Goal: Check status: Check status

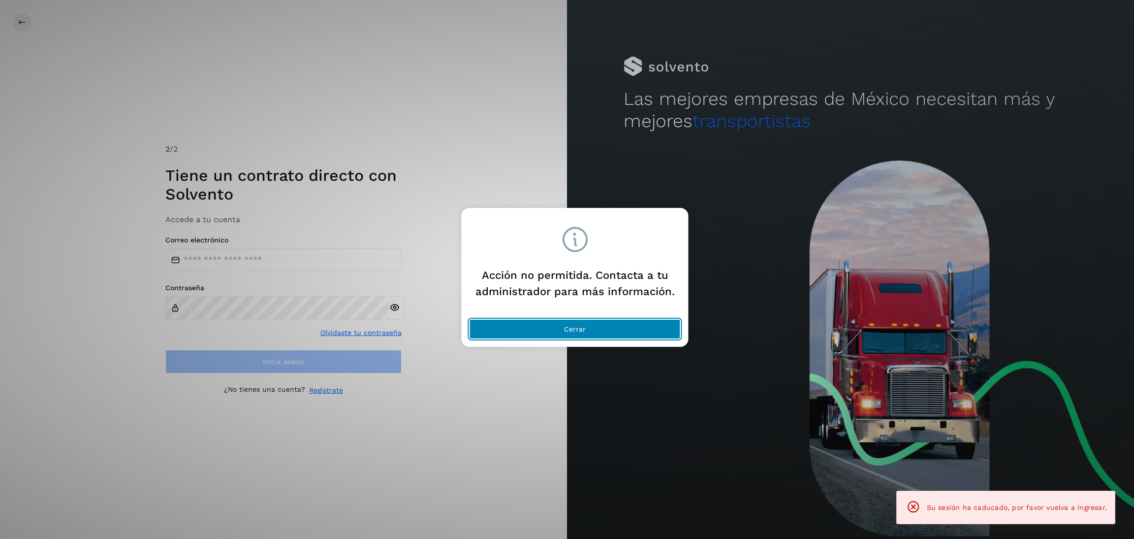
click at [611, 319] on button "Cerrar" at bounding box center [575, 329] width 211 height 20
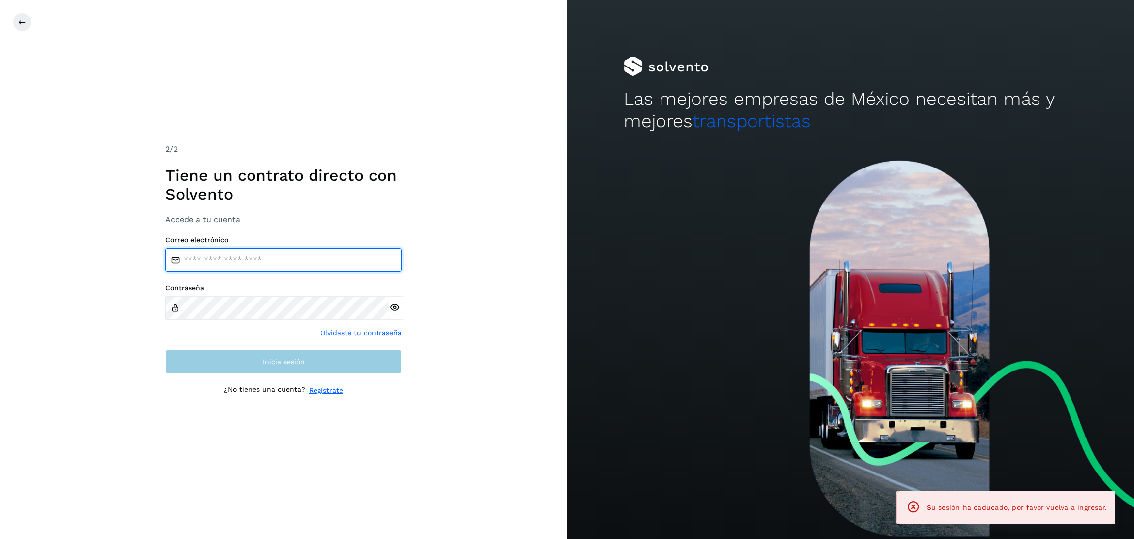
type input "**********"
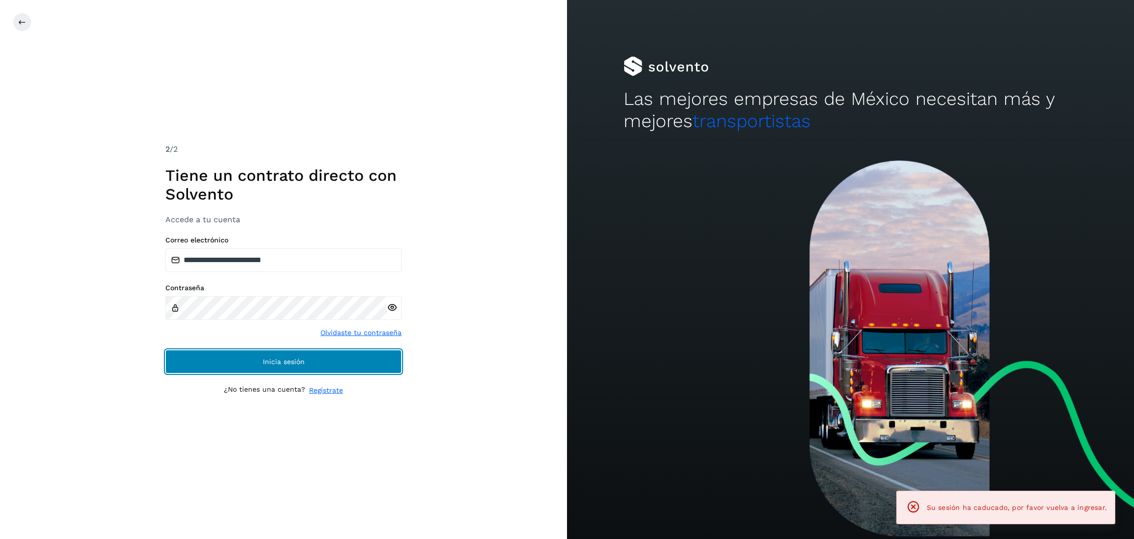
click at [279, 359] on span "Inicia sesión" at bounding box center [284, 361] width 42 height 7
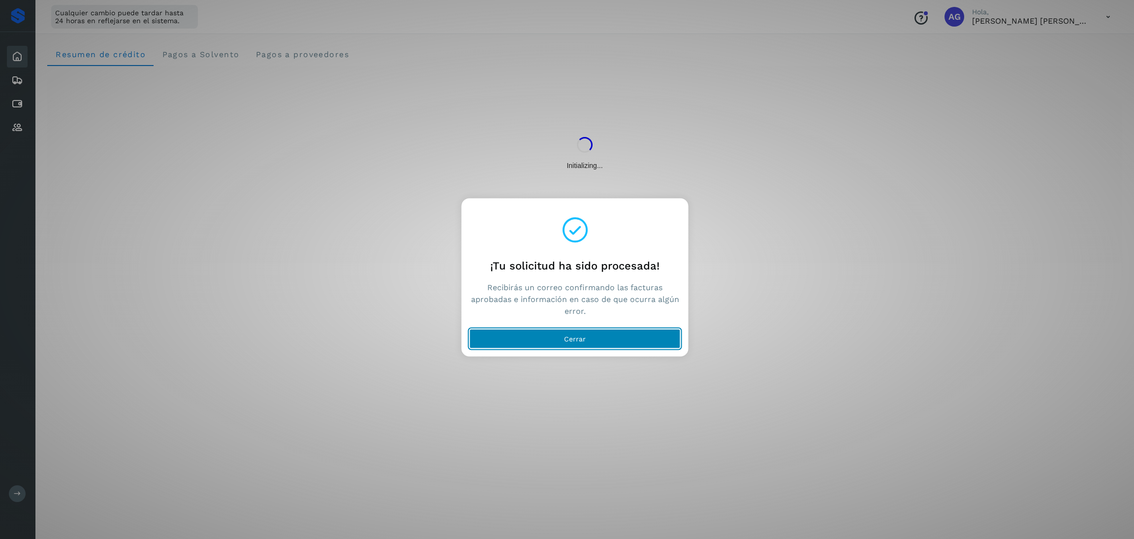
click at [638, 338] on button "Cerrar" at bounding box center [575, 339] width 211 height 20
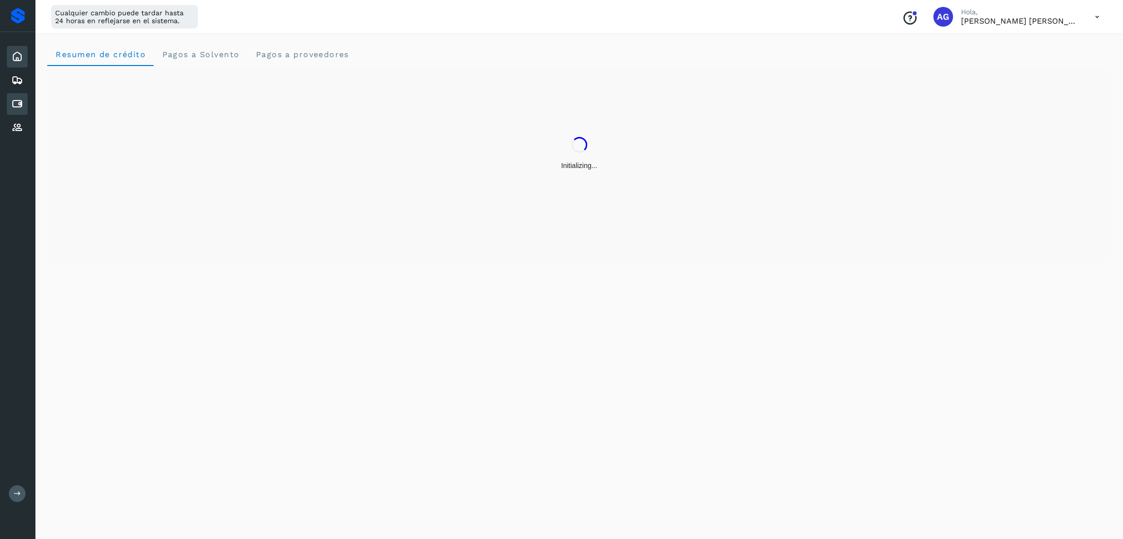
click at [13, 98] on icon at bounding box center [17, 104] width 12 height 12
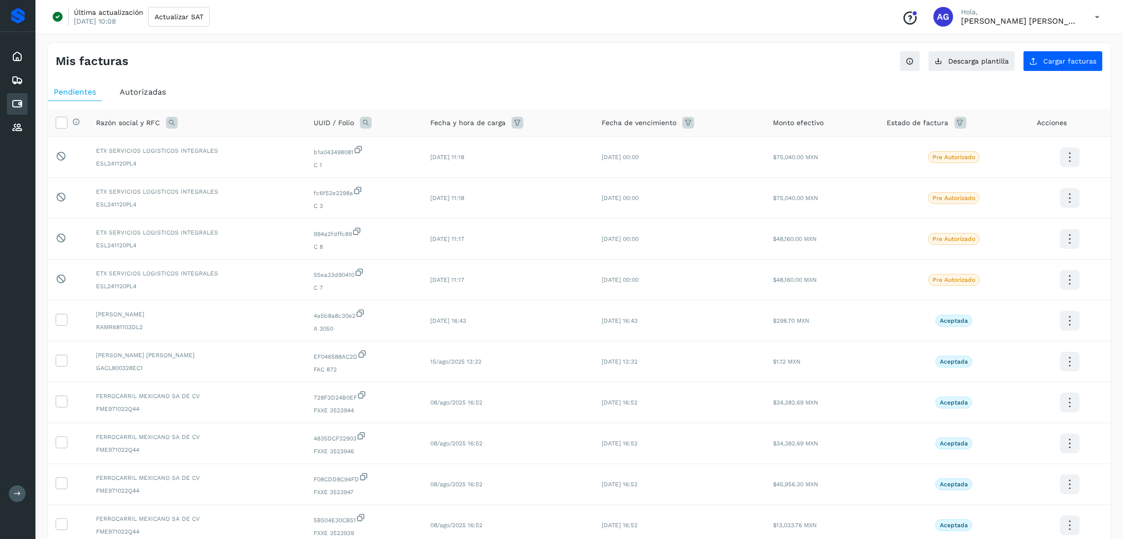
click at [144, 87] on span "Autorizadas" at bounding box center [143, 91] width 46 height 9
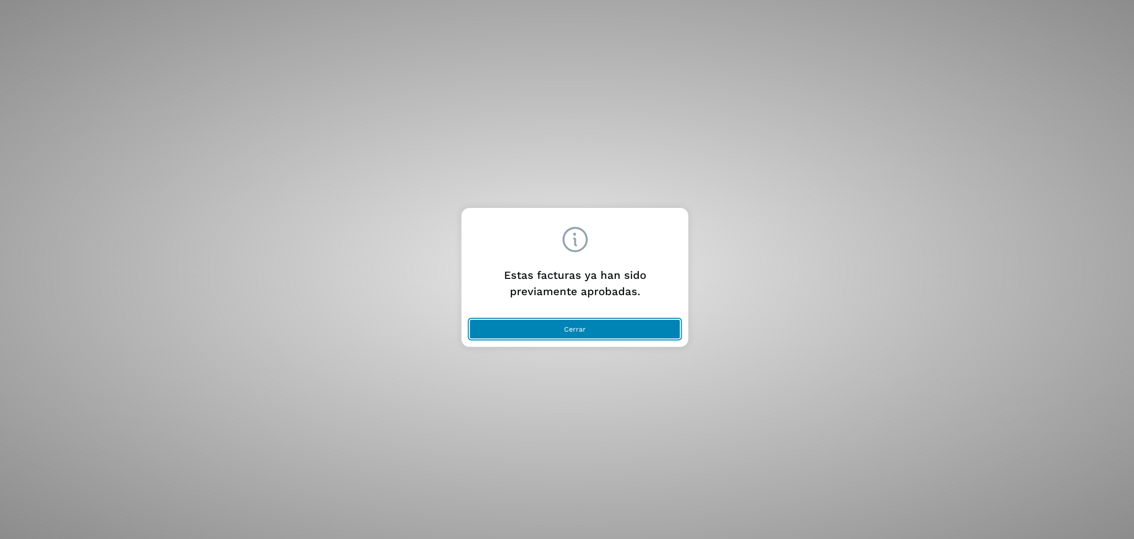
click at [611, 332] on button "Cerrar" at bounding box center [575, 329] width 211 height 20
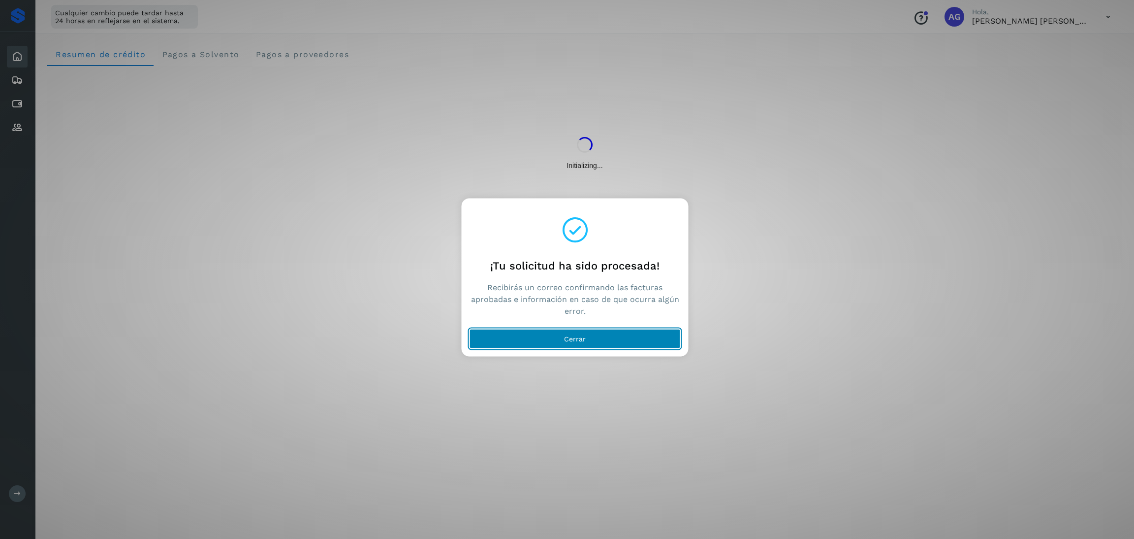
click at [610, 332] on button "Cerrar" at bounding box center [575, 339] width 211 height 20
